Goal: Task Accomplishment & Management: Manage account settings

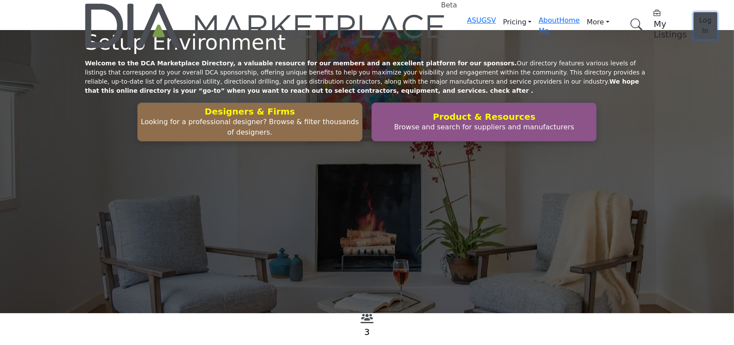
click at [694, 12] on button "Log In" at bounding box center [706, 25] width 24 height 27
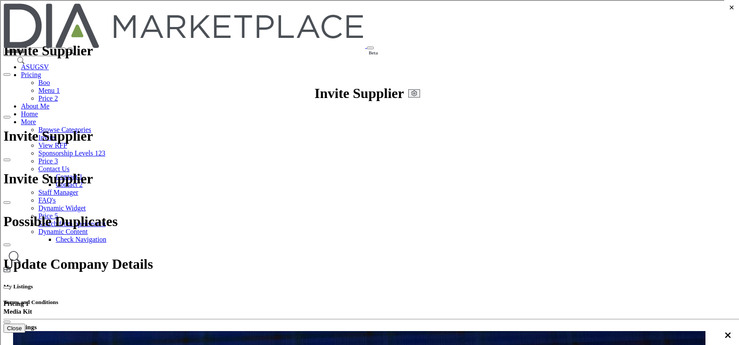
type textarea "**********"
